Goal: Task Accomplishment & Management: Manage account settings

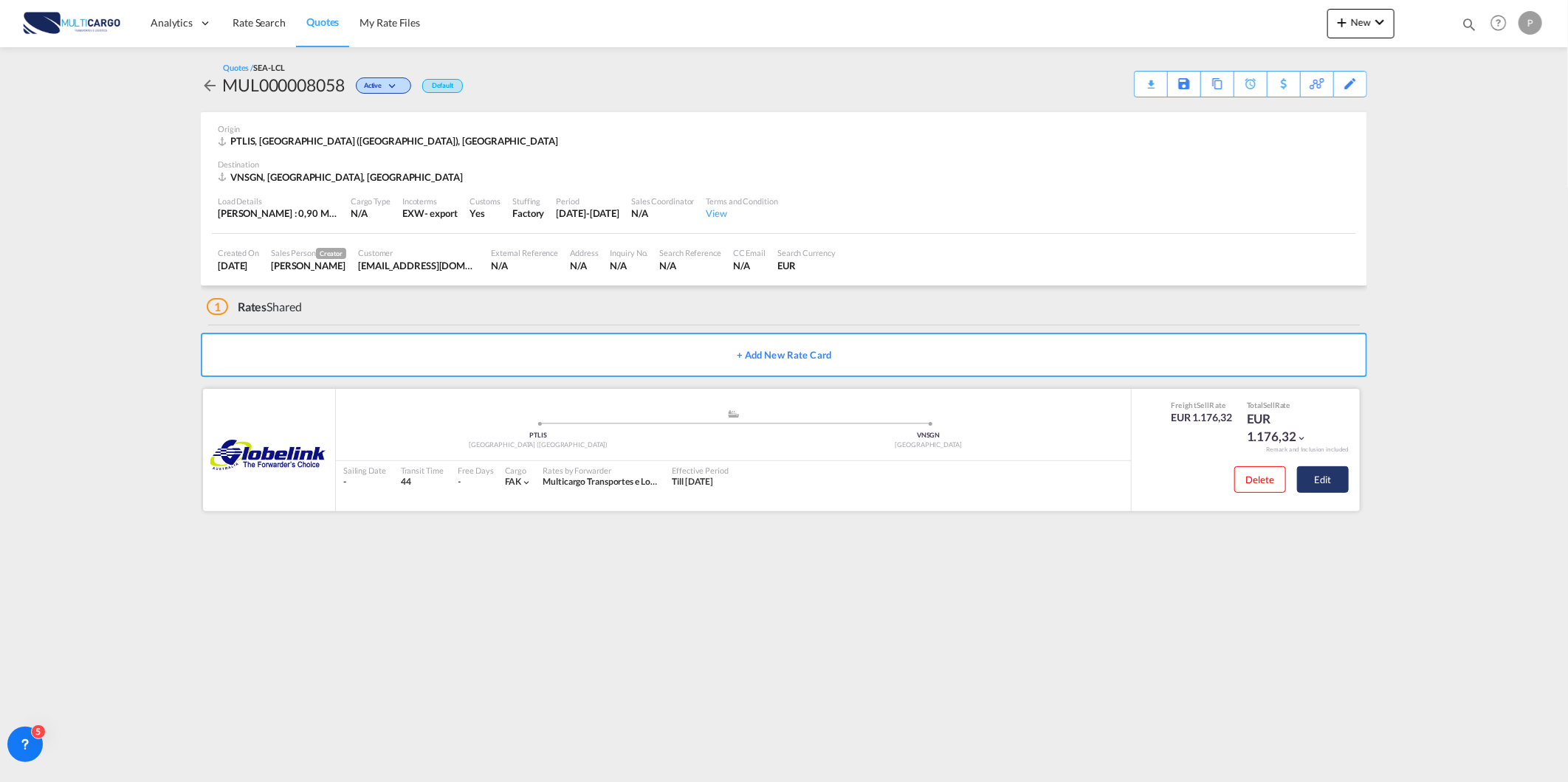
click at [1329, 474] on button "Edit" at bounding box center [1323, 479] width 52 height 27
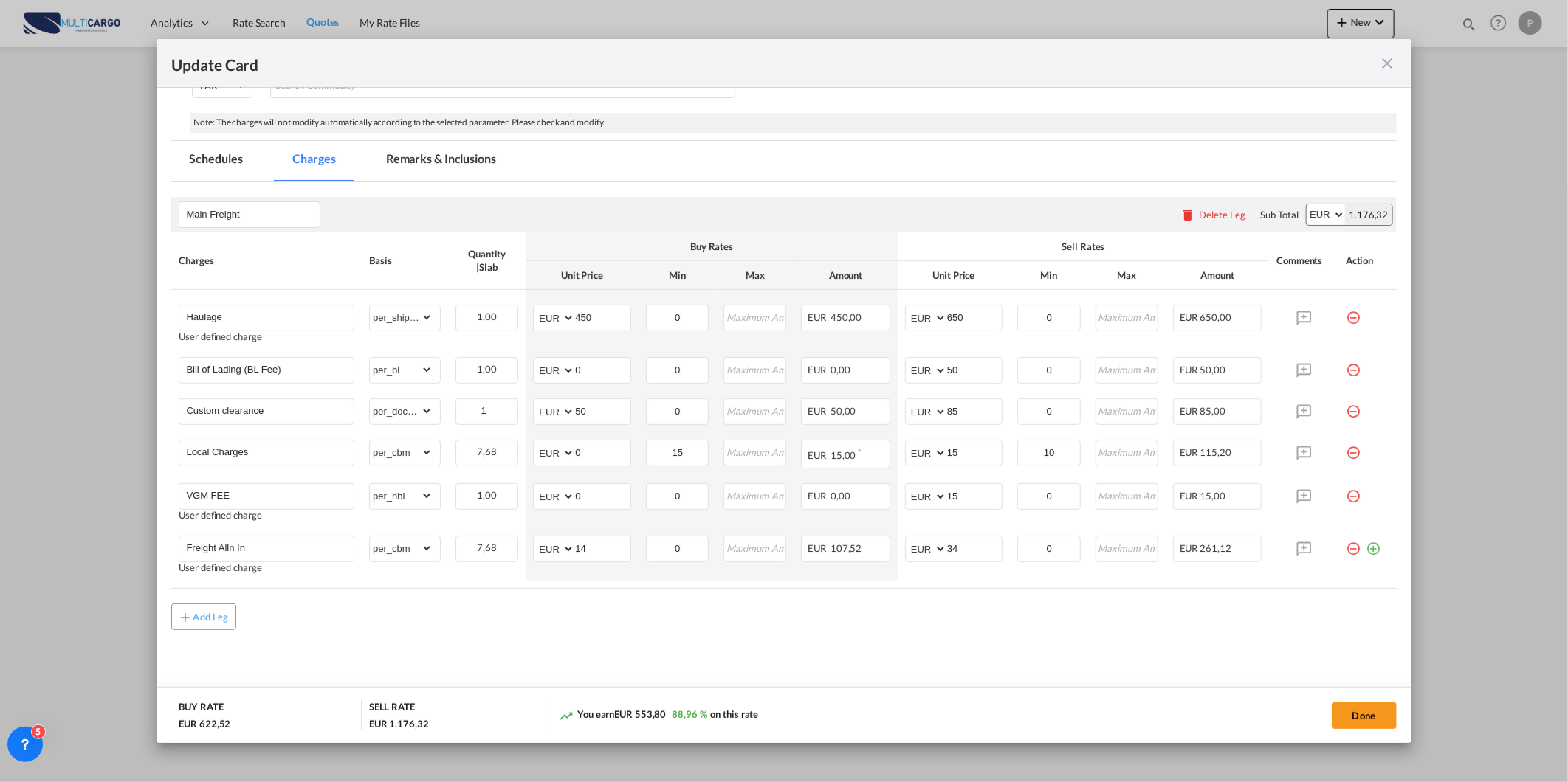
scroll to position [235, 0]
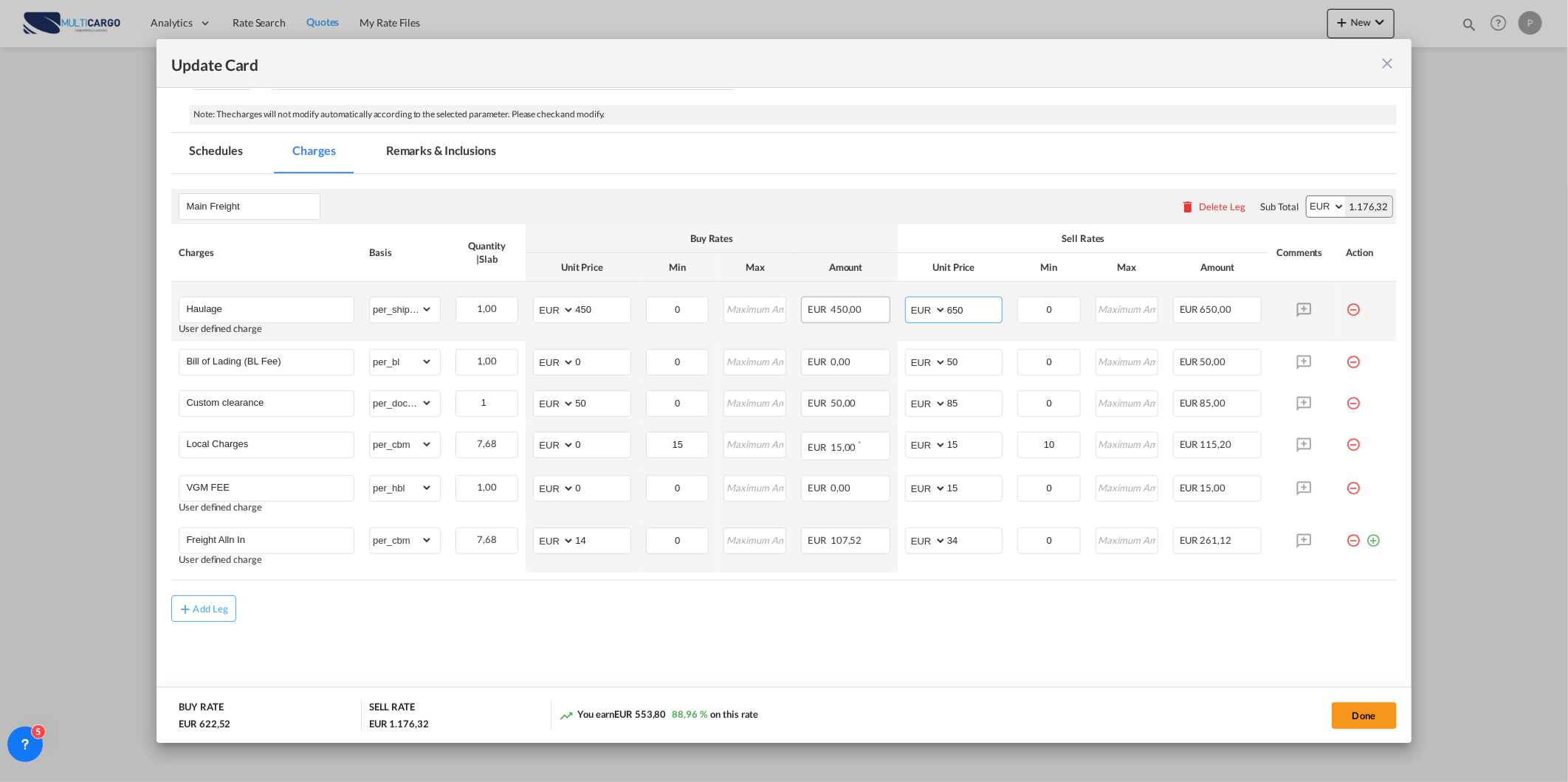
drag, startPoint x: 968, startPoint y: 305, endPoint x: 824, endPoint y: 305, distance: 144.0
click at [829, 305] on tr "Haulage User defined charge Please Enter Already Exists gross_weight volumetric…" at bounding box center [784, 312] width 1225 height 60
drag, startPoint x: 963, startPoint y: 310, endPoint x: 842, endPoint y: 317, distance: 121.2
click at [881, 317] on tr "Haulage User defined charge Please Enter Already Exists gross_weight volumetric…" at bounding box center [784, 312] width 1225 height 60
type input "650"
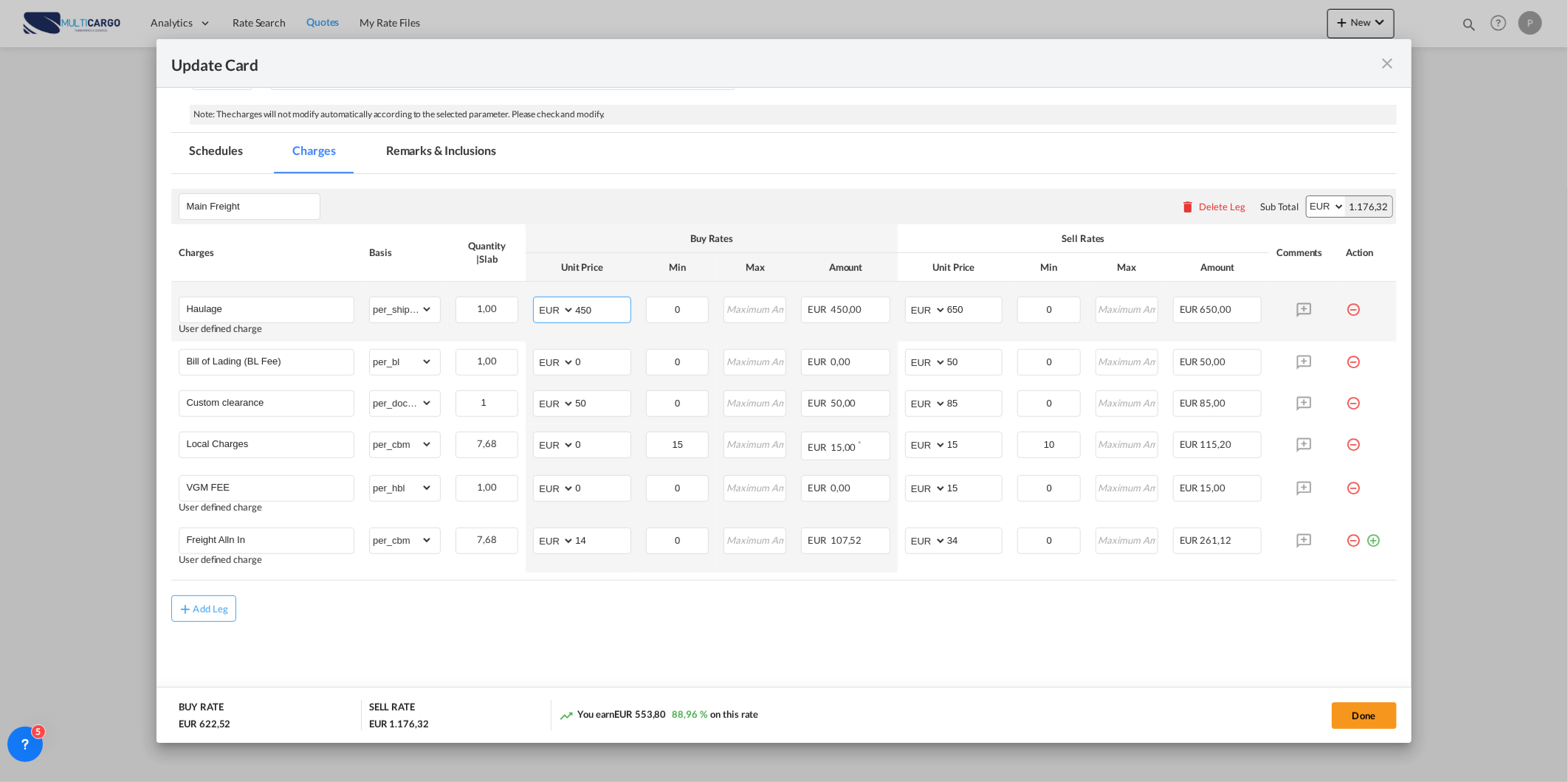
drag, startPoint x: 606, startPoint y: 304, endPoint x: 534, endPoint y: 301, distance: 72.1
click at [544, 304] on md-input-container "AED AFN ALL AMD ANG AOA ARS AUD AWG AZN BAM BBD BDT BGN BHD BIF BMD BND [PERSON…" at bounding box center [581, 310] width 97 height 27
click at [855, 669] on md-content "Main Freight Please enter leg name Leg Name Already Exists Delete Leg Sub Total…" at bounding box center [784, 441] width 1225 height 534
drag, startPoint x: 964, startPoint y: 307, endPoint x: 945, endPoint y: 307, distance: 19.0
click at [947, 307] on input "650" at bounding box center [974, 308] width 54 height 22
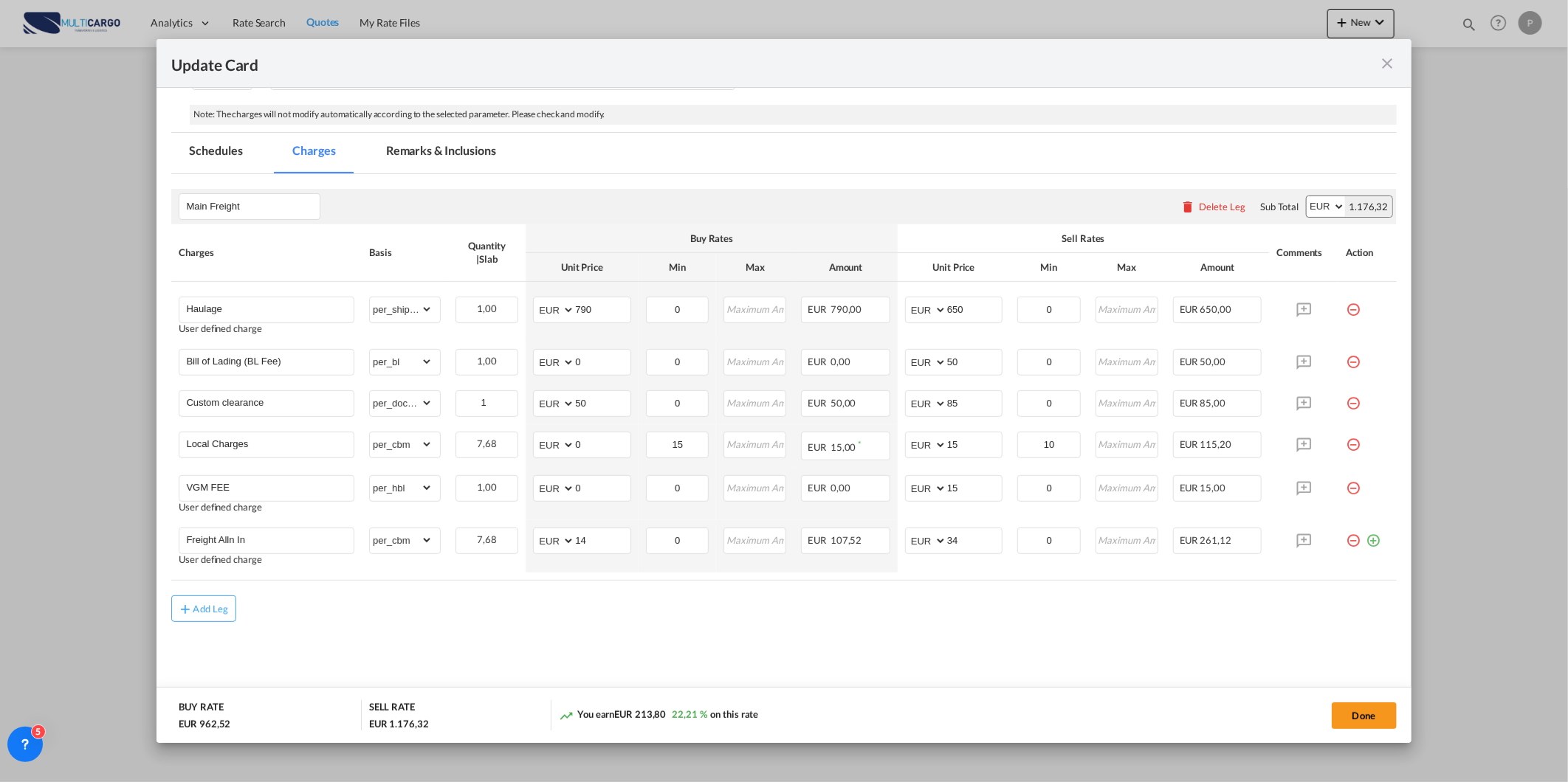
click at [994, 661] on md-content "Main Freight Please enter leg name Leg Name Already Exists Delete Leg Sub Total…" at bounding box center [784, 441] width 1225 height 534
drag, startPoint x: 579, startPoint y: 307, endPoint x: 635, endPoint y: 307, distance: 56.0
click at [635, 307] on tr "Haulage User defined charge Please Enter Already Exists gross_weight volumetric…" at bounding box center [784, 312] width 1225 height 60
type input "700"
click at [904, 652] on md-content "Main Freight Please enter leg name Leg Name Already Exists Delete Leg Sub Total…" at bounding box center [784, 441] width 1225 height 534
